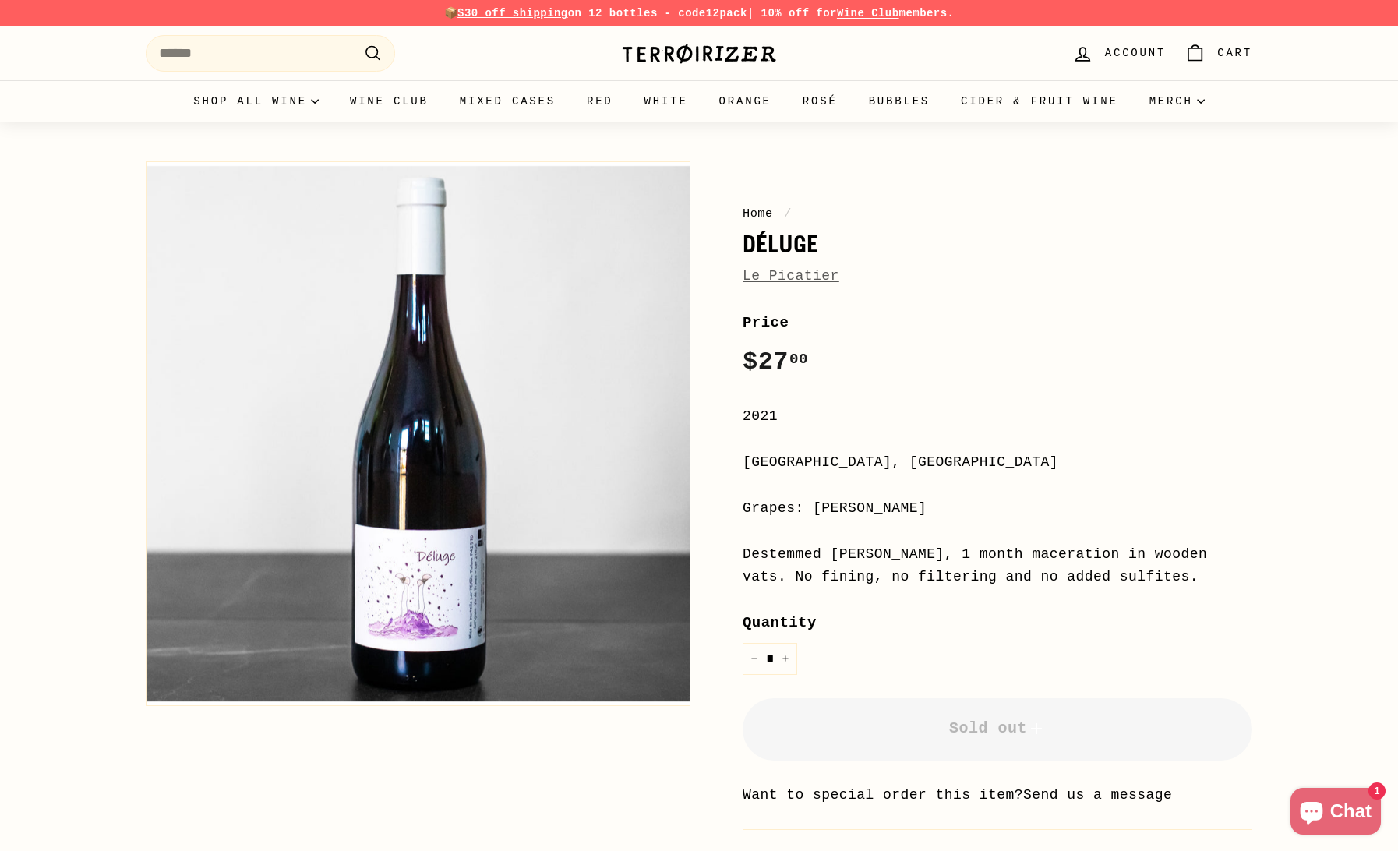
click at [815, 277] on link "Le Picatier" at bounding box center [791, 276] width 97 height 16
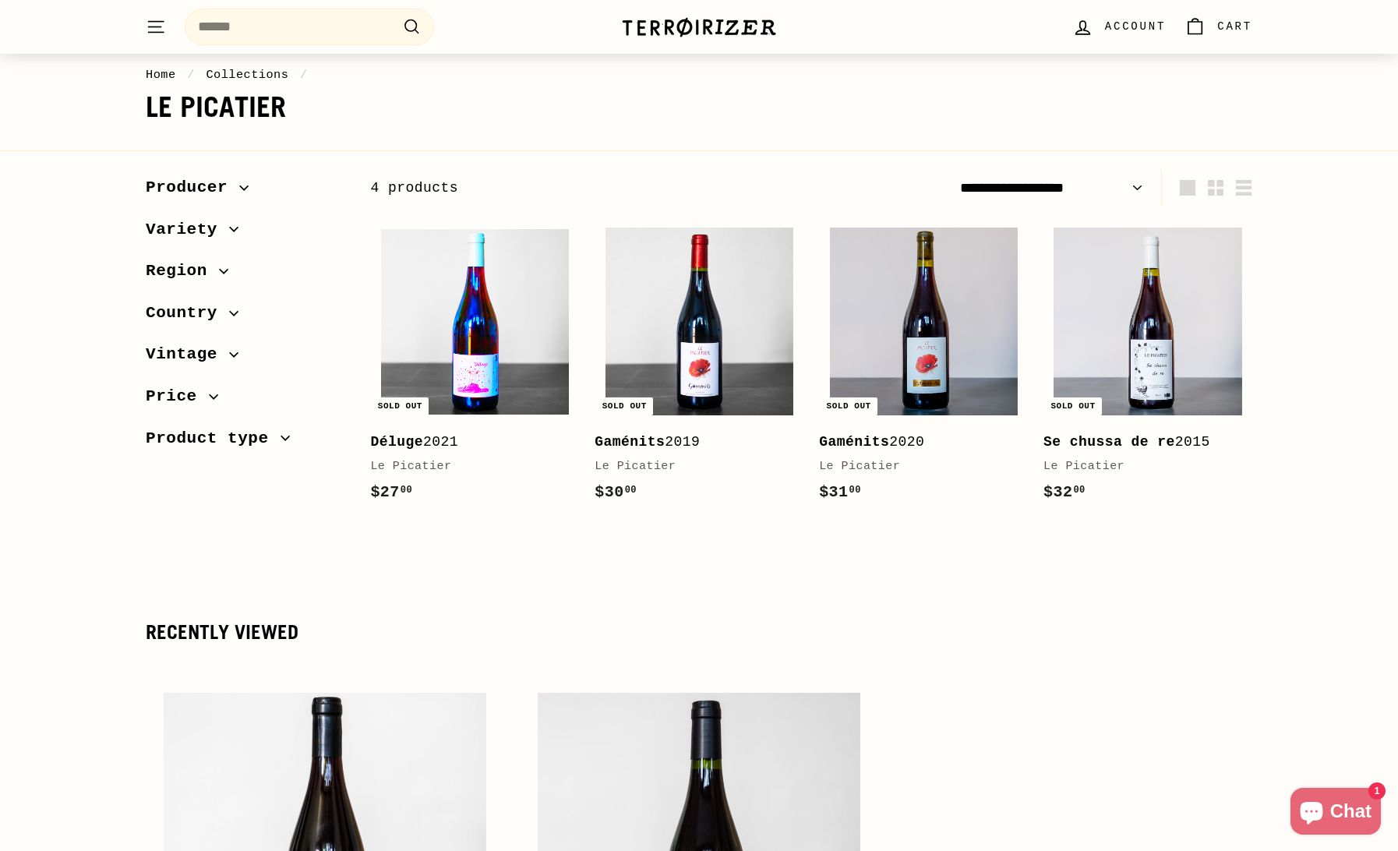
scroll to position [105, 0]
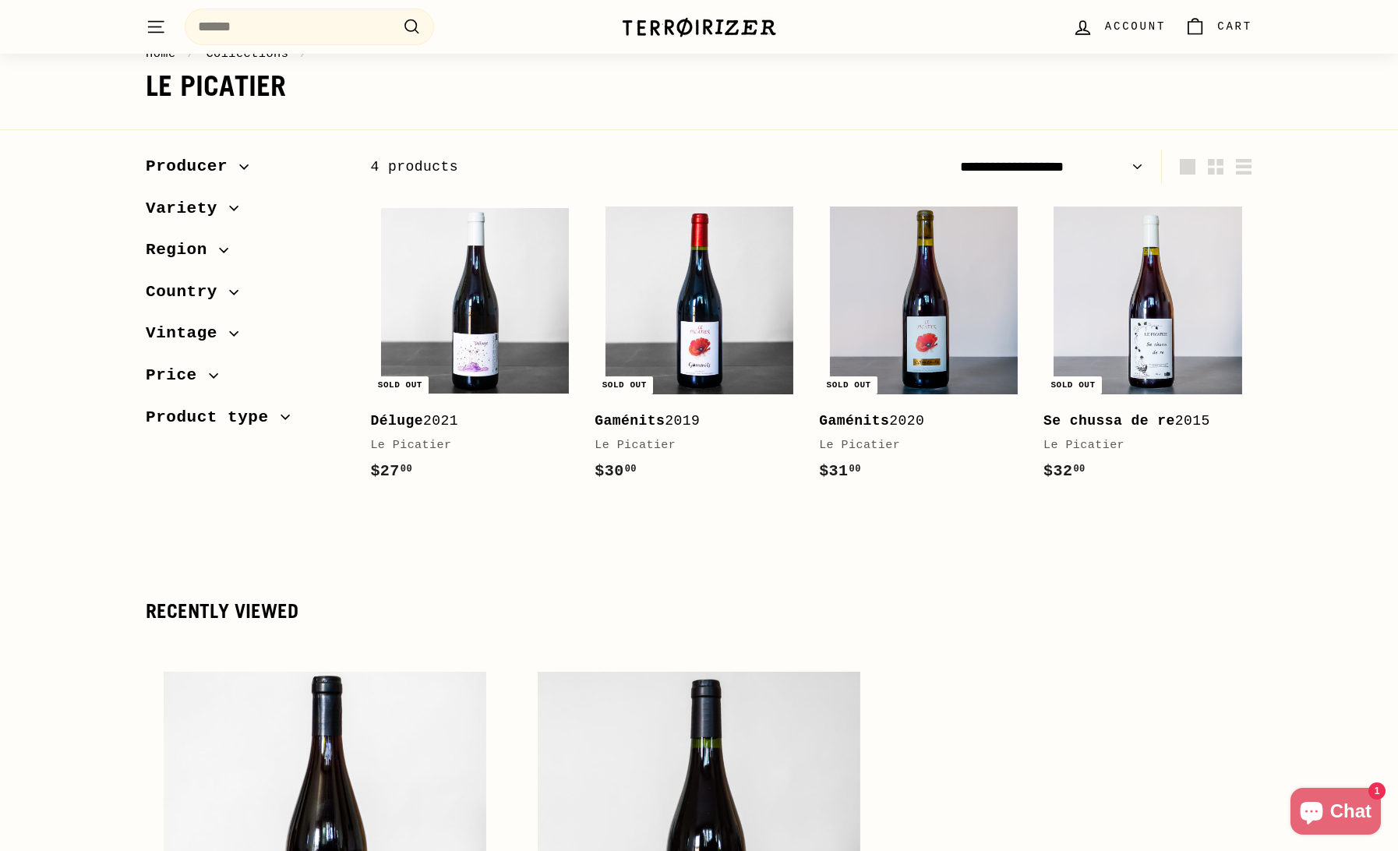
click at [435, 421] on div "Déluge 2021" at bounding box center [466, 421] width 193 height 23
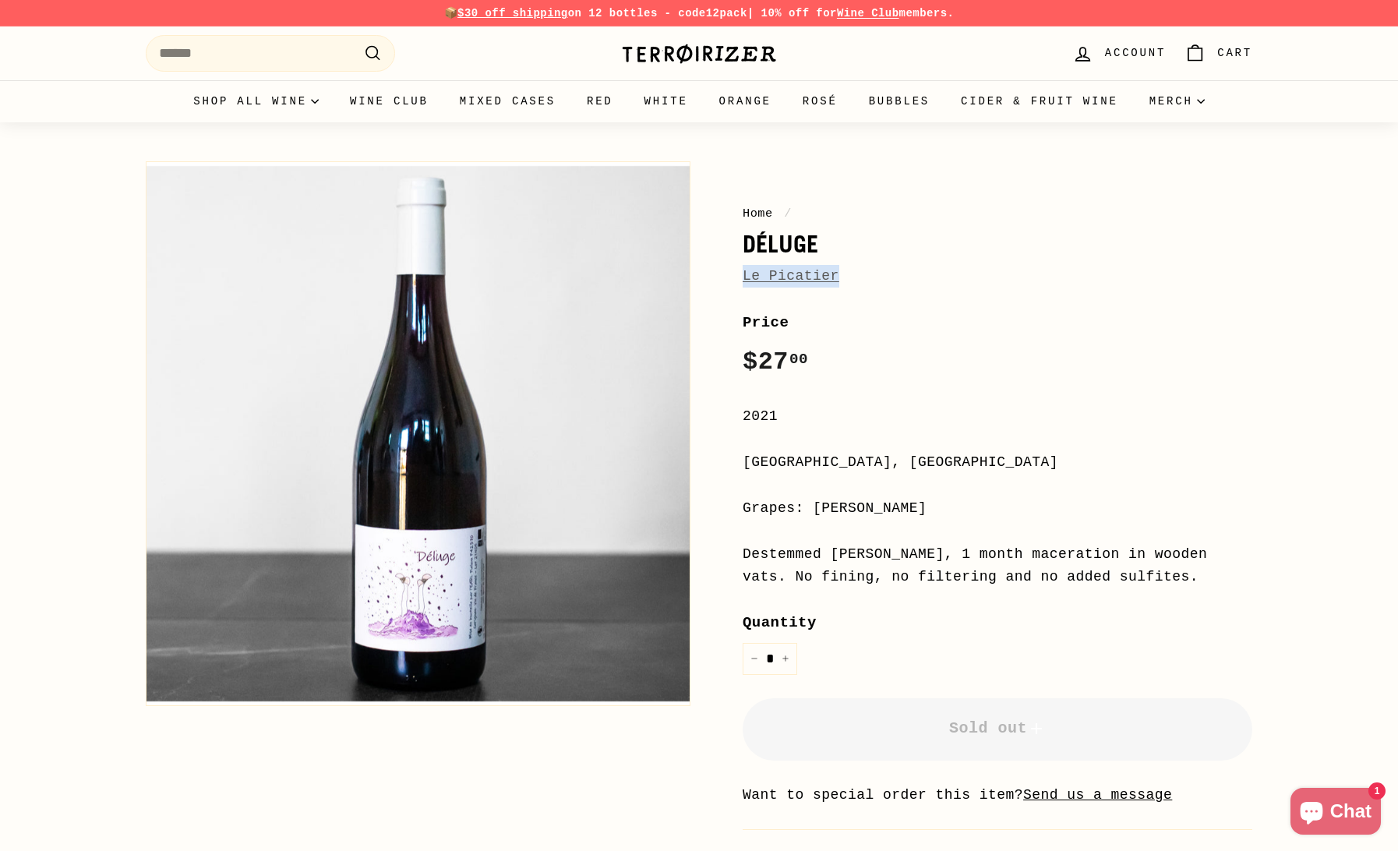
drag, startPoint x: 866, startPoint y: 278, endPoint x: 742, endPoint y: 274, distance: 124.0
click at [742, 274] on div "Home / Déluge Le Picatier Price Regular price $27 00 $27.00 / 2021 [GEOGRAPHIC_…" at bounding box center [980, 572] width 545 height 836
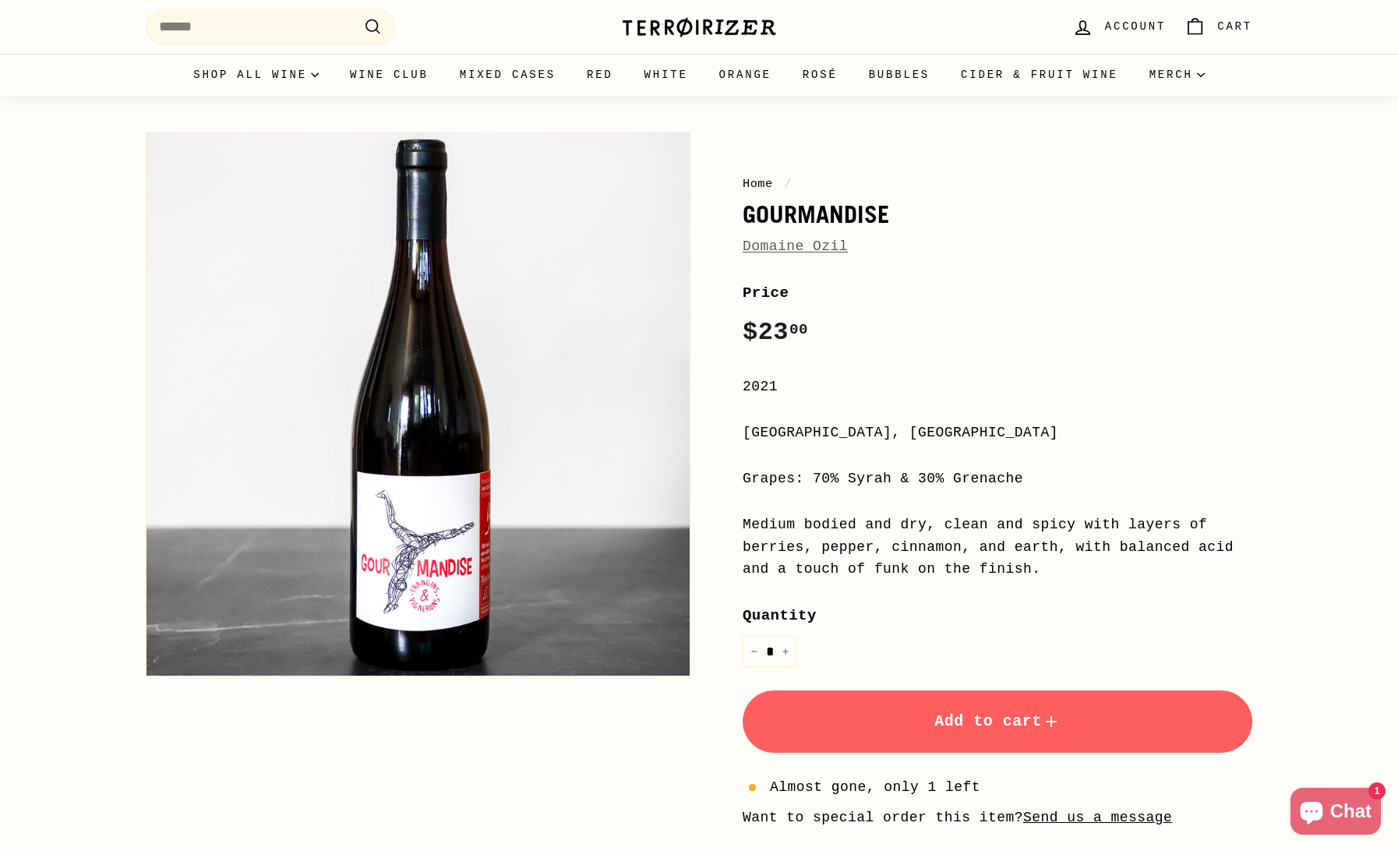
scroll to position [19, 0]
